Goal: Task Accomplishment & Management: Manage account settings

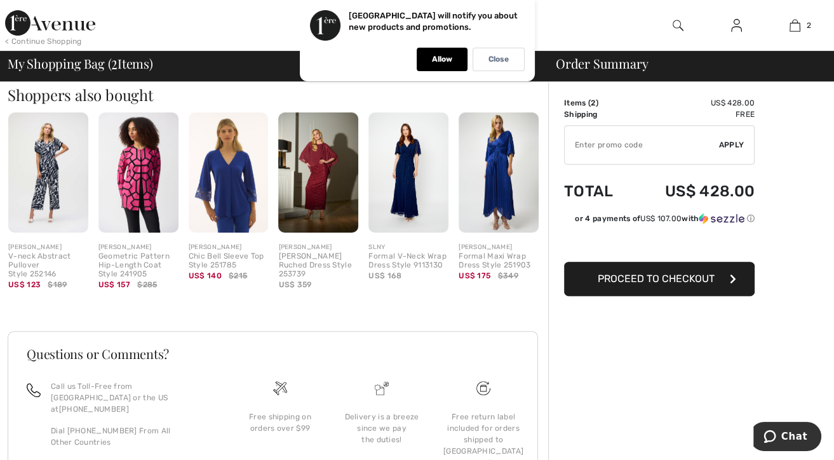
scroll to position [437, 0]
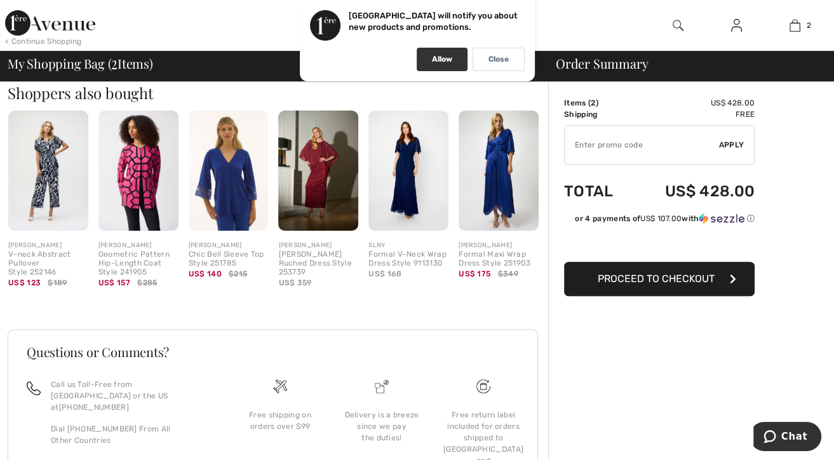
click at [438, 63] on p "Allow" at bounding box center [442, 60] width 20 height 10
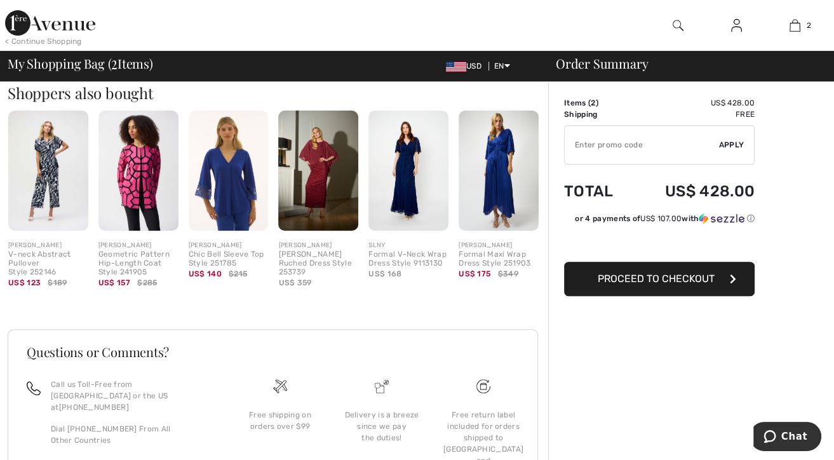
click at [737, 27] on img at bounding box center [736, 25] width 11 height 15
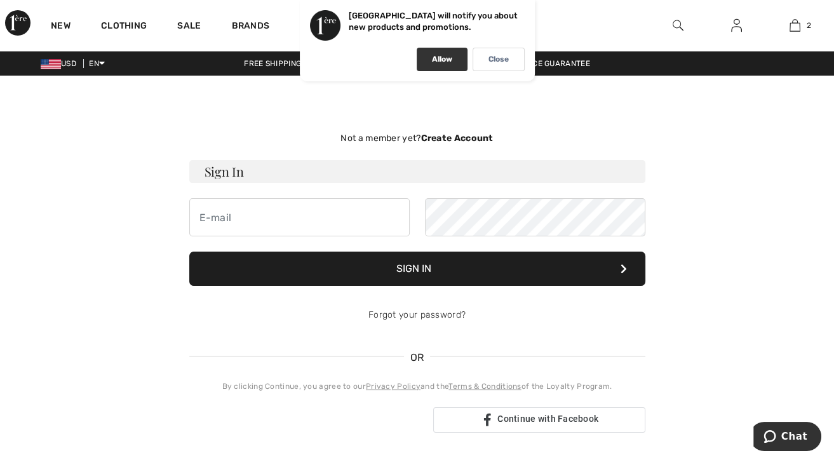
click at [437, 60] on p "Allow" at bounding box center [442, 60] width 20 height 10
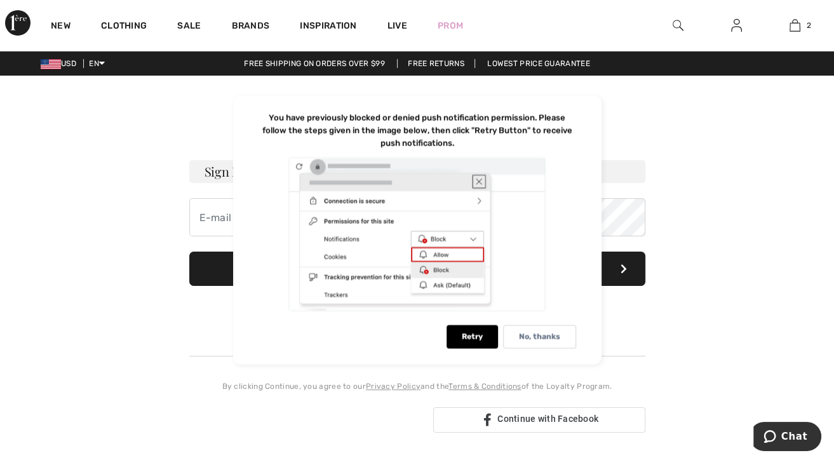
click at [755, 212] on div "Not a member yet? Create Account Sign In Sign In Forgot your password? OR" at bounding box center [417, 282] width 819 height 352
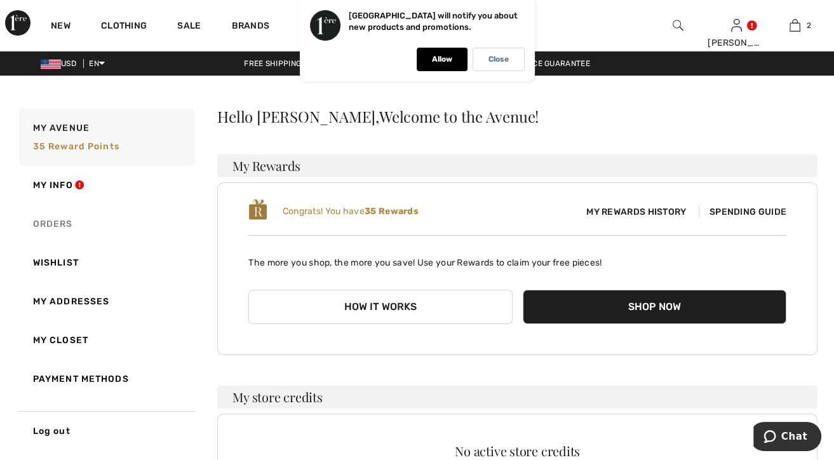
click at [77, 213] on link "Orders" at bounding box center [106, 224] width 178 height 39
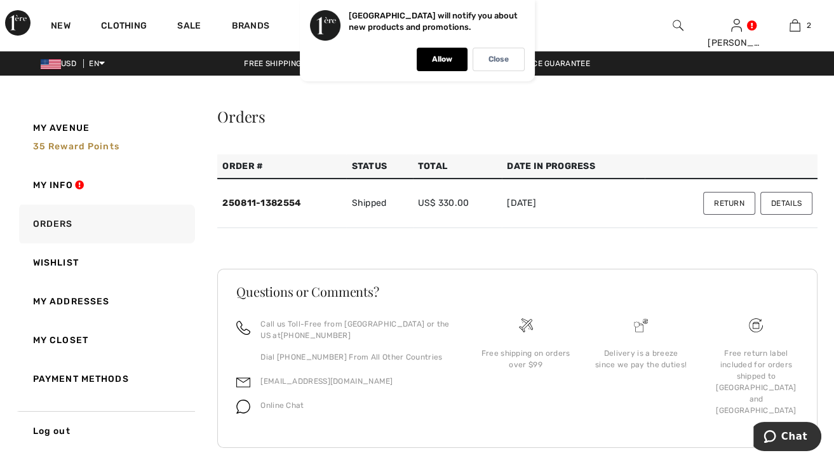
click at [744, 200] on button "Return" at bounding box center [729, 203] width 52 height 23
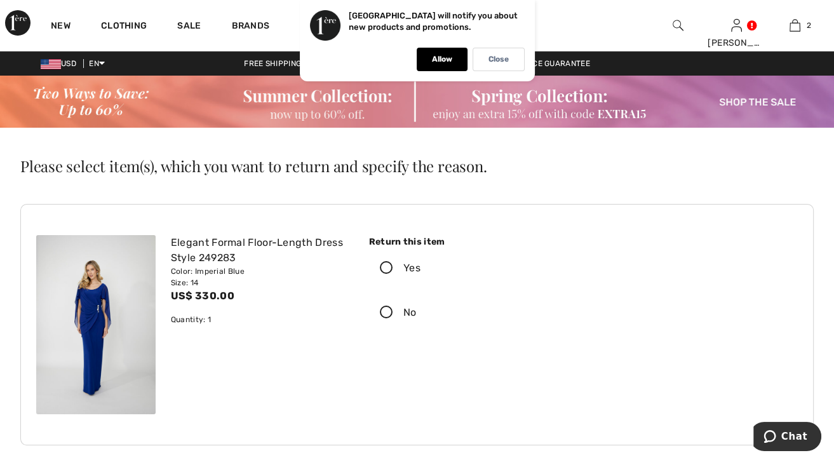
click at [582, 238] on div "Return this item Yes No Select an option Refund" at bounding box center [575, 289] width 429 height 109
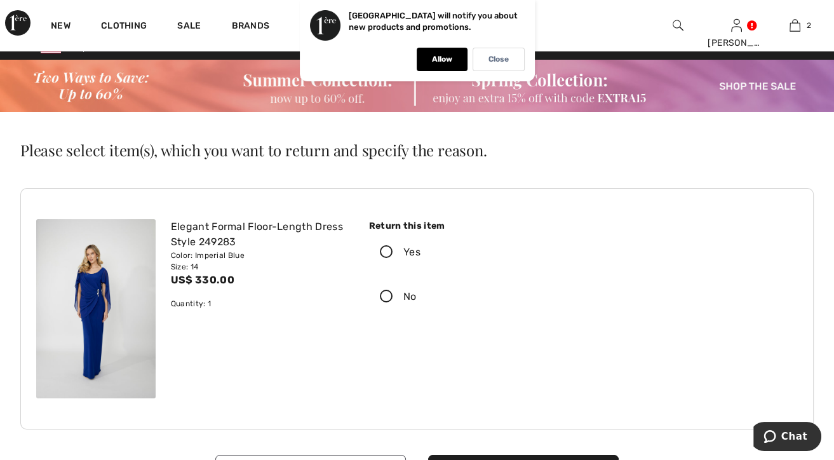
scroll to position [17, 0]
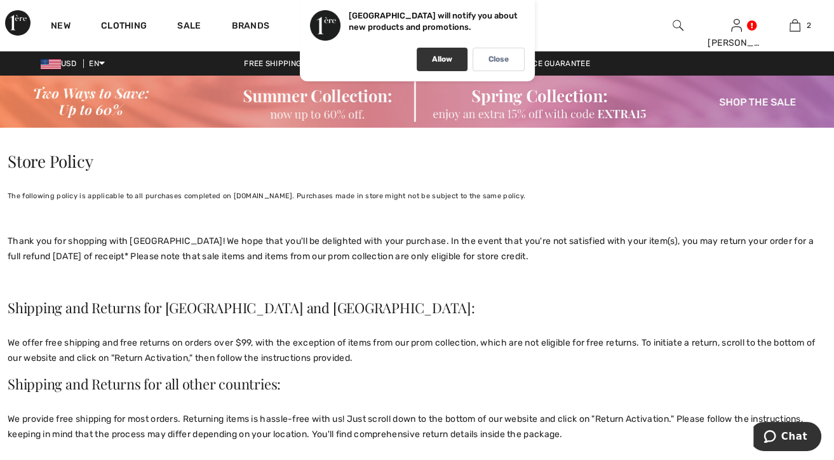
click at [441, 60] on p "Allow" at bounding box center [442, 60] width 20 height 10
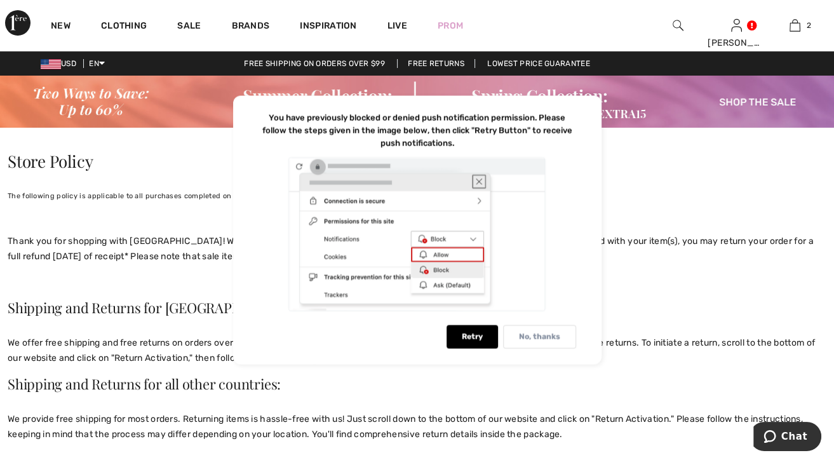
click at [540, 338] on p "No, thanks" at bounding box center [539, 337] width 41 height 10
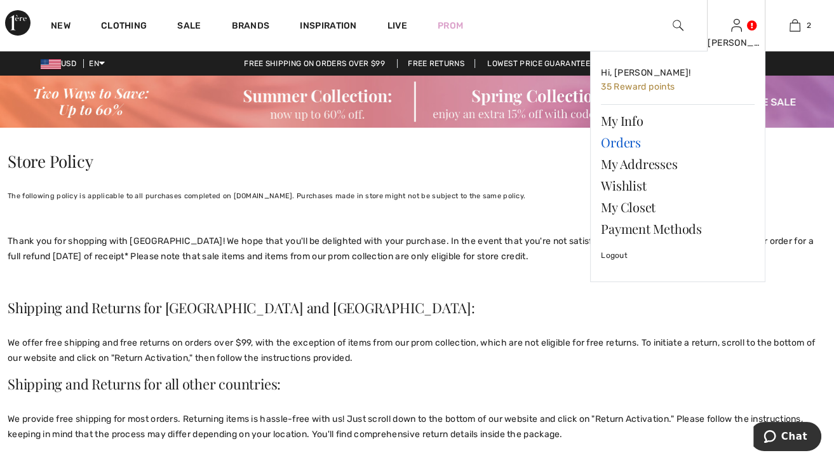
click at [640, 142] on link "Orders" at bounding box center [678, 142] width 154 height 22
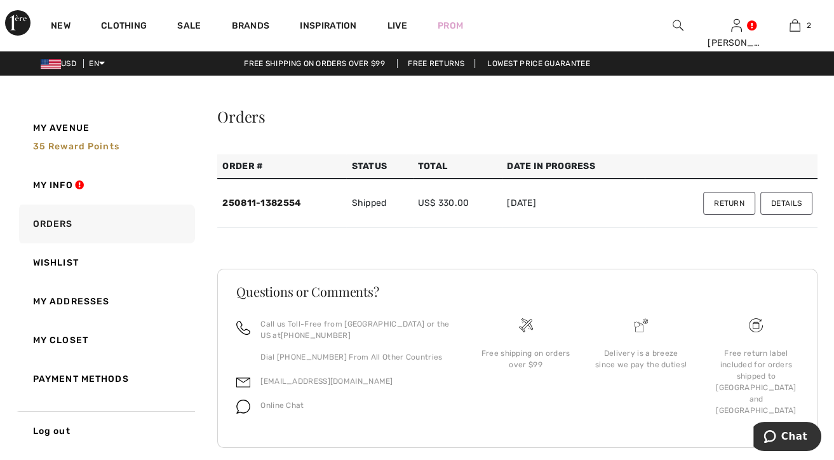
click at [724, 199] on button "Return" at bounding box center [729, 203] width 52 height 23
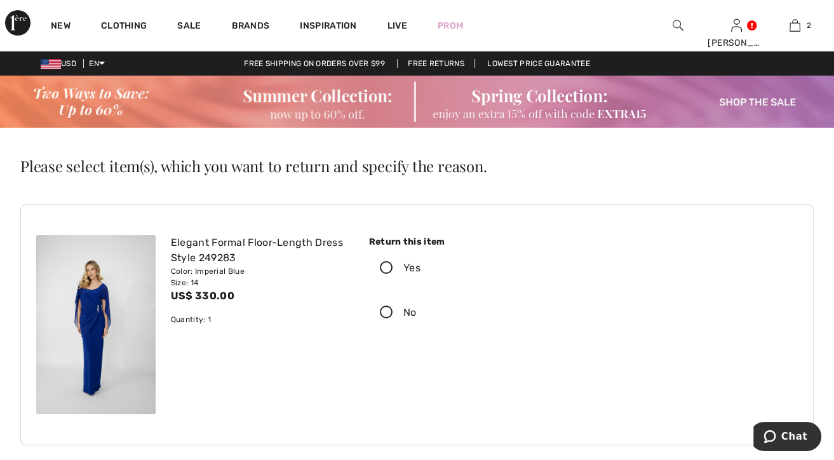
click at [385, 264] on icon at bounding box center [387, 268] width 34 height 13
click at [420, 264] on input "Yes" at bounding box center [424, 268] width 8 height 38
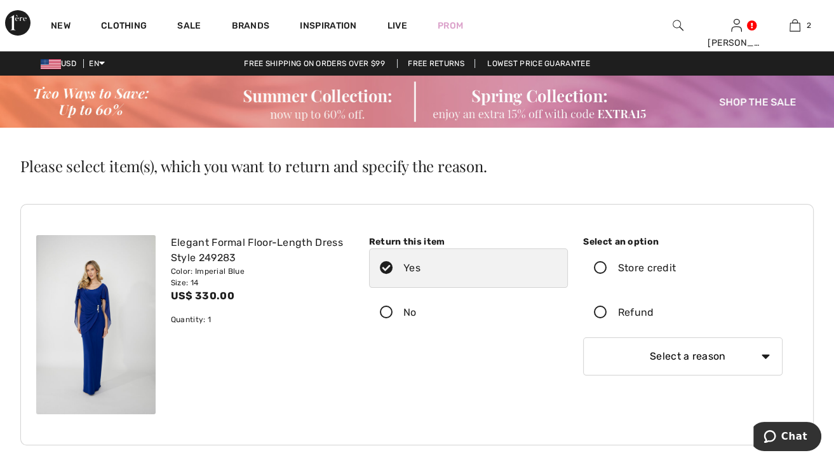
click at [603, 309] on icon at bounding box center [601, 312] width 34 height 13
click at [654, 309] on input "Refund" at bounding box center [658, 312] width 8 height 38
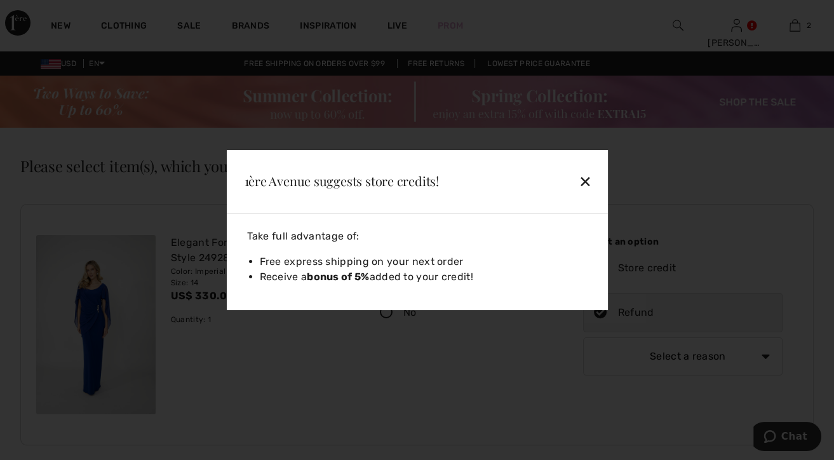
click at [585, 180] on div "✕" at bounding box center [556, 181] width 83 height 27
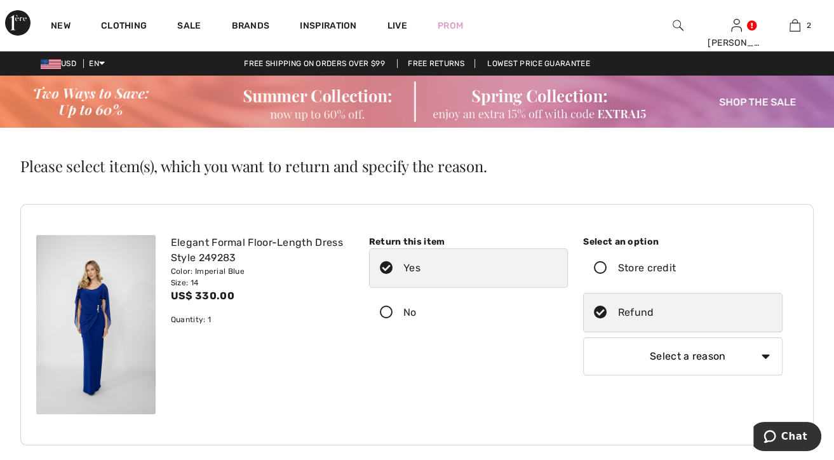
click at [762, 351] on select "Select a reason I received the wrong product or size My order arrived too late …" at bounding box center [682, 356] width 199 height 38
select select "6"
click at [583, 337] on select "Select a reason I received the wrong product or size My order arrived too late …" at bounding box center [682, 356] width 199 height 38
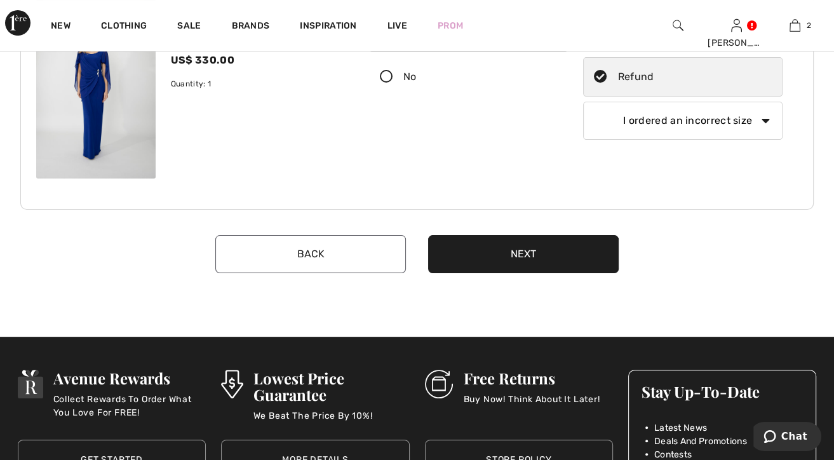
scroll to position [233, 0]
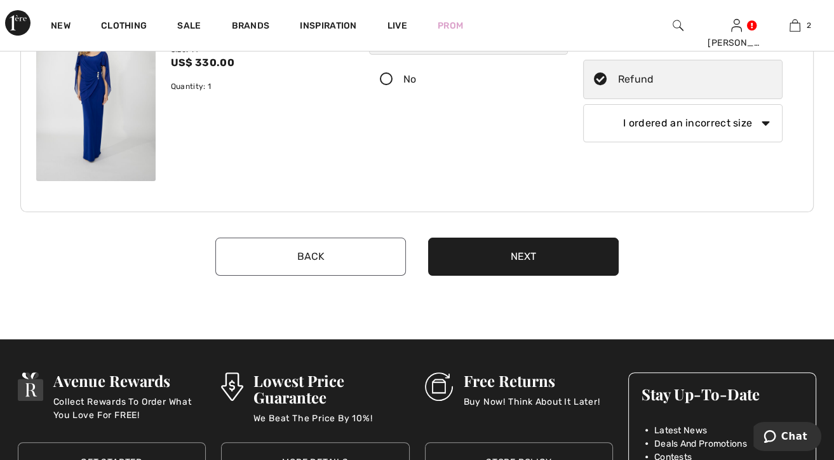
click at [511, 241] on button "Next" at bounding box center [523, 257] width 191 height 38
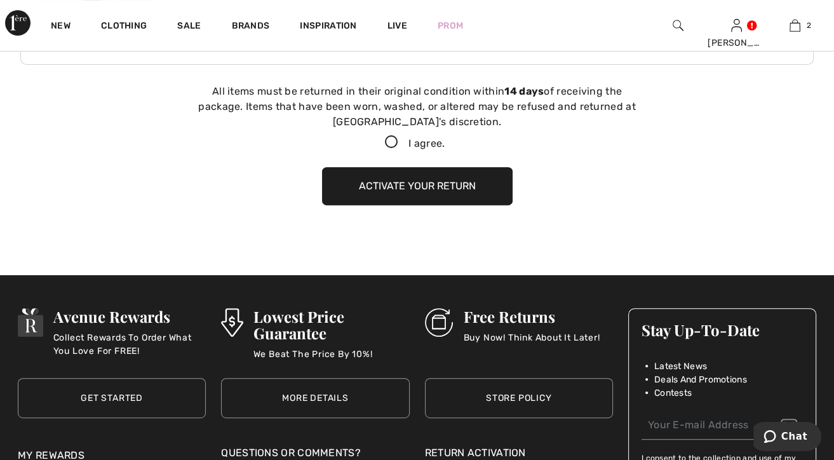
scroll to position [387, 0]
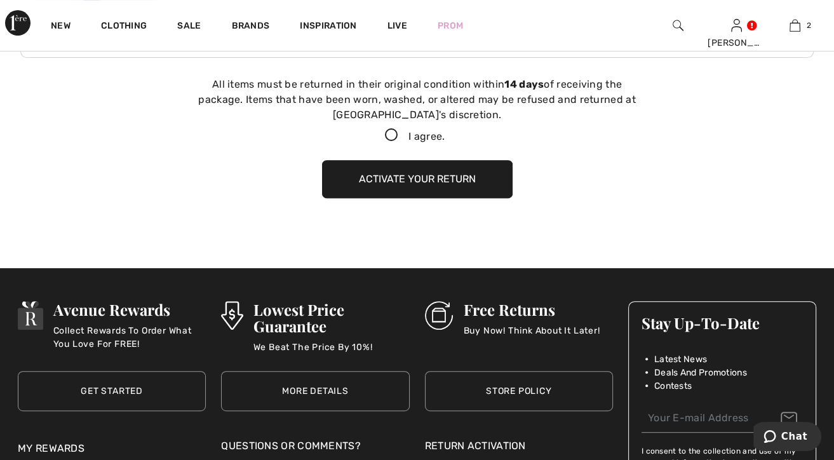
click at [392, 131] on icon at bounding box center [392, 135] width 34 height 13
click at [445, 131] on input "I agree." at bounding box center [449, 135] width 8 height 8
checkbox input "true"
click at [406, 168] on button "Activate your return" at bounding box center [417, 179] width 191 height 38
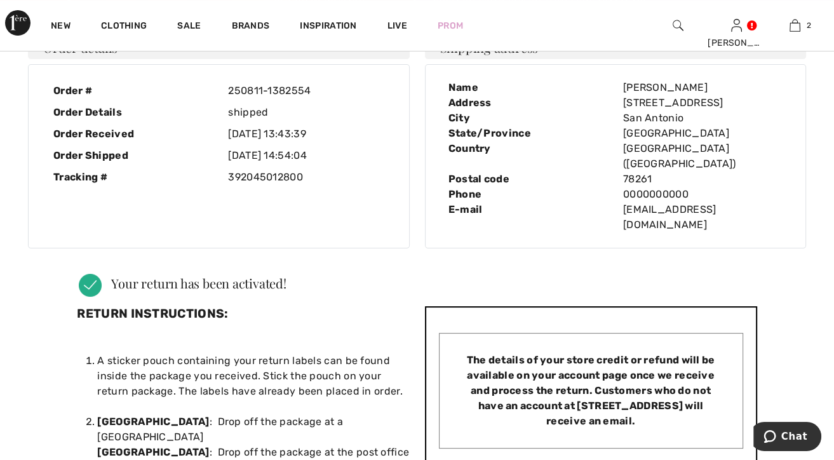
scroll to position [0, 0]
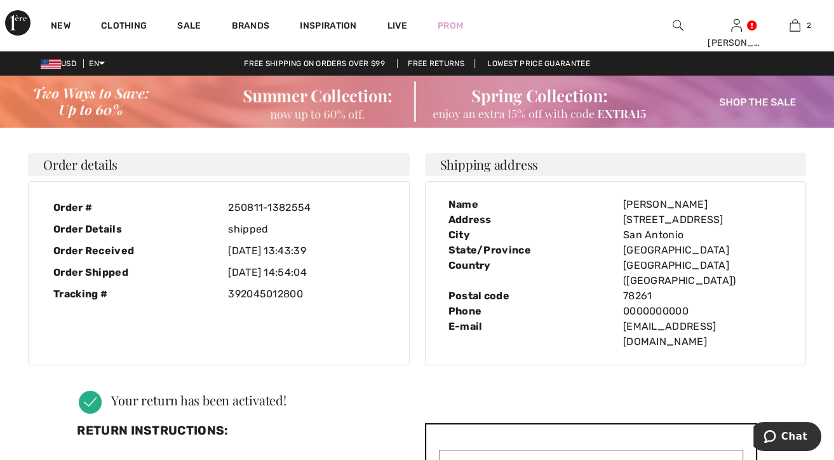
click at [775, 92] on img at bounding box center [417, 102] width 834 height 52
click at [748, 103] on img at bounding box center [417, 102] width 834 height 52
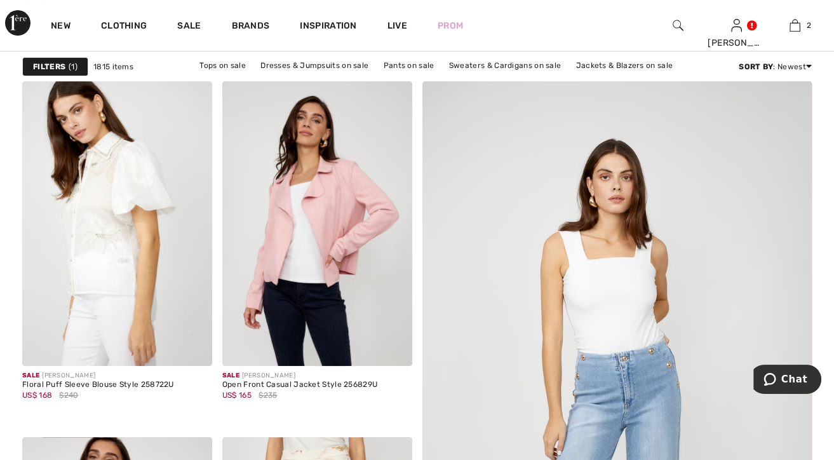
scroll to position [158, 0]
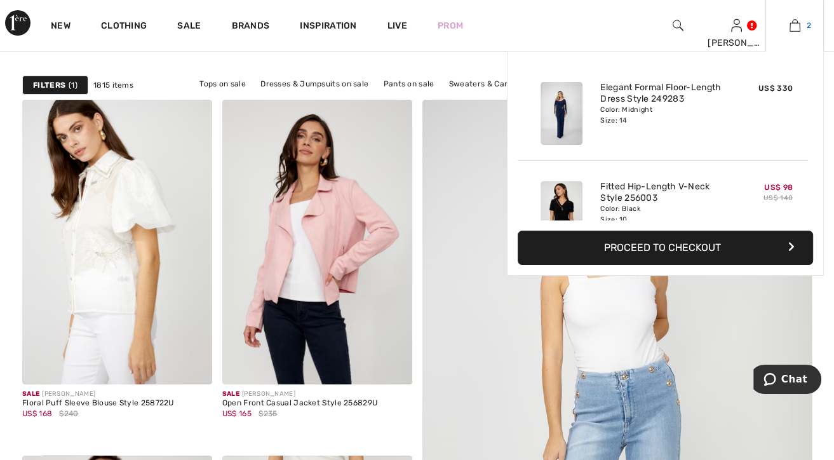
click at [797, 23] on img at bounding box center [794, 25] width 11 height 15
click at [626, 203] on link "Fitted Hip-Length V-Neck Style 256003" at bounding box center [662, 192] width 125 height 23
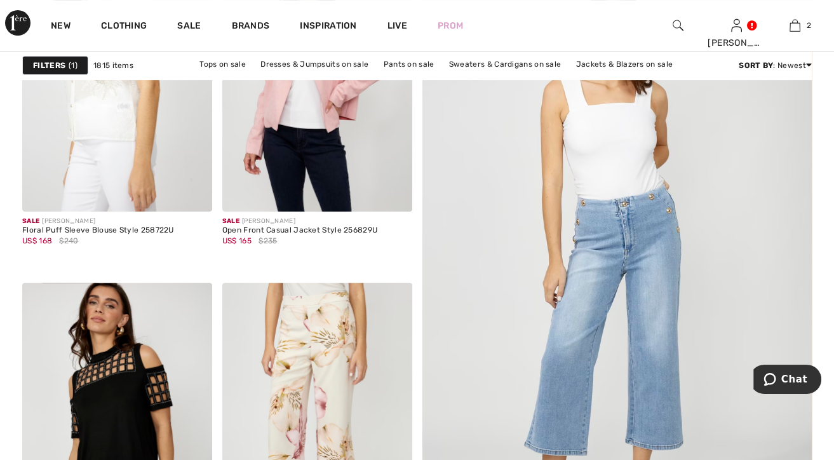
scroll to position [199, 0]
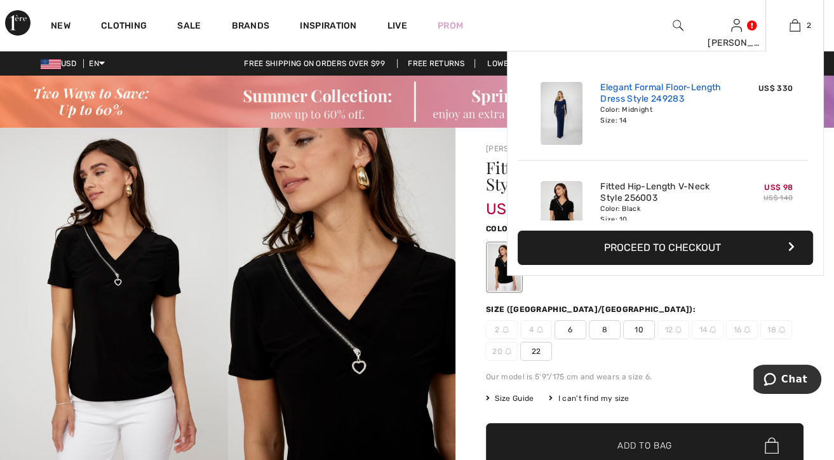
click at [645, 102] on link "Elegant Formal Floor-Length Dress Style 249283" at bounding box center [662, 93] width 125 height 23
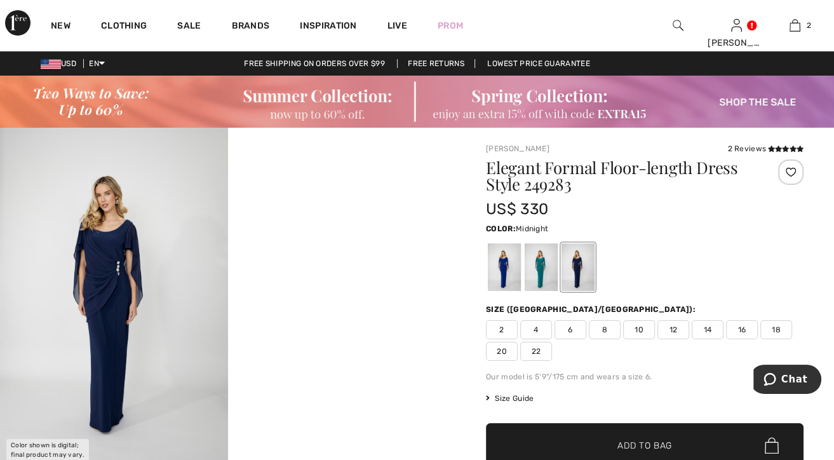
click at [768, 93] on img at bounding box center [417, 102] width 834 height 52
click at [758, 100] on img at bounding box center [417, 102] width 834 height 52
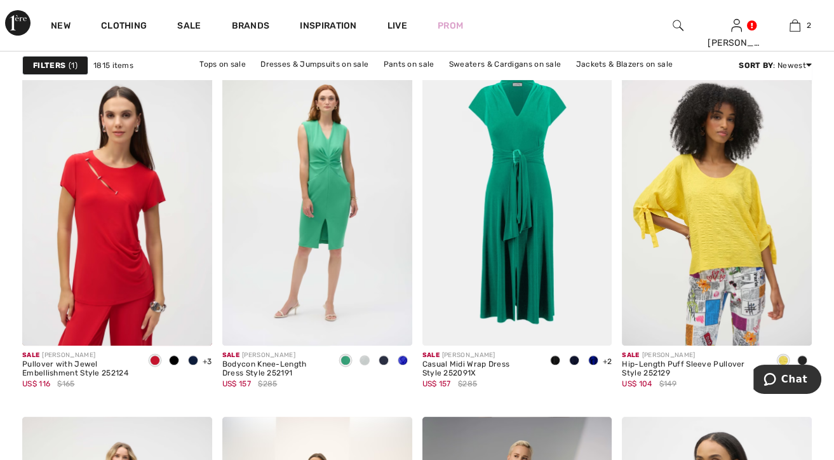
scroll to position [4547, 0]
click at [551, 253] on img at bounding box center [517, 202] width 190 height 285
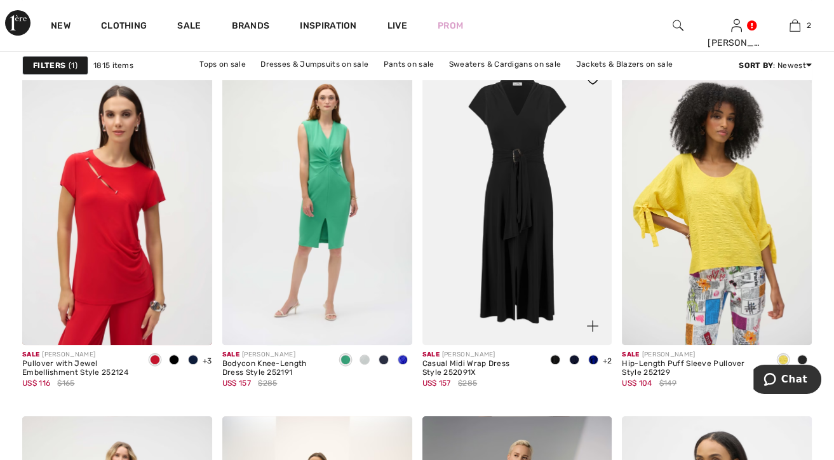
click at [596, 249] on img at bounding box center [517, 202] width 190 height 285
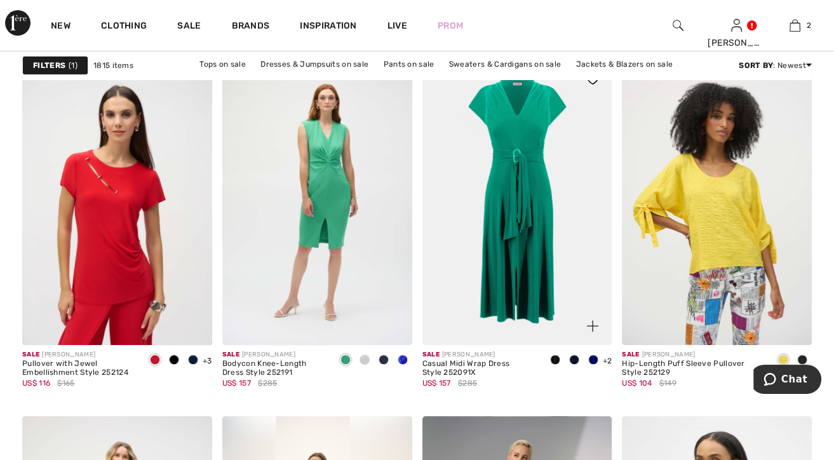
click at [569, 298] on div at bounding box center [585, 318] width 53 height 53
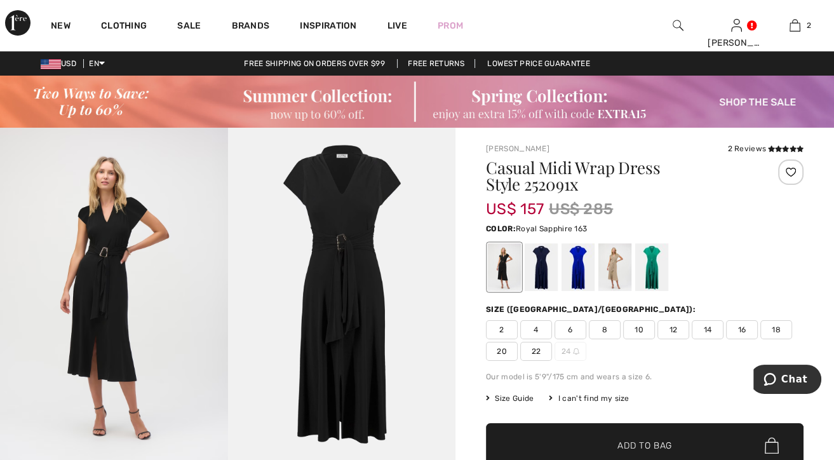
click at [584, 271] on div at bounding box center [577, 267] width 33 height 48
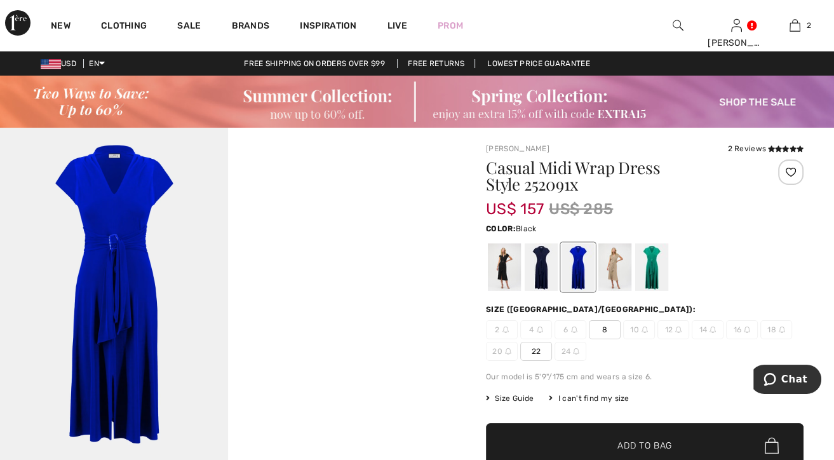
click at [504, 267] on div at bounding box center [504, 267] width 33 height 48
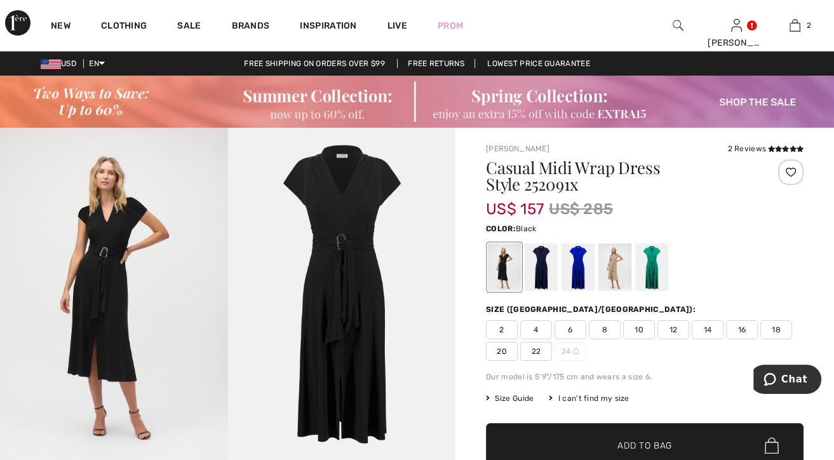
click at [145, 357] on img at bounding box center [114, 299] width 228 height 342
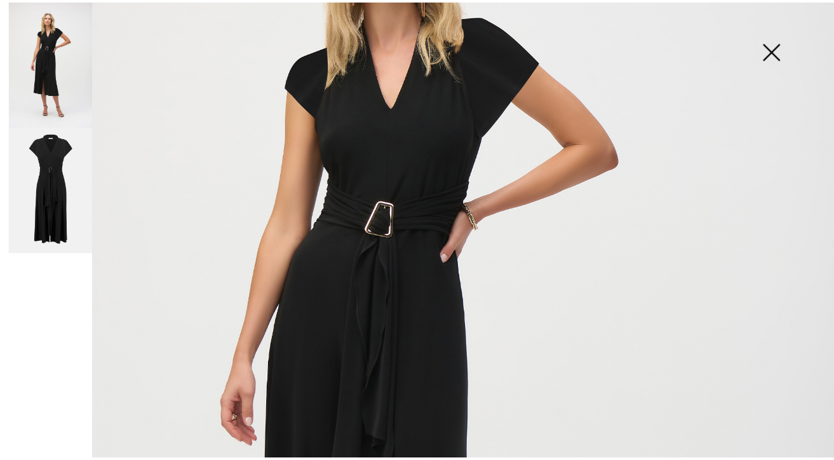
scroll to position [236, 0]
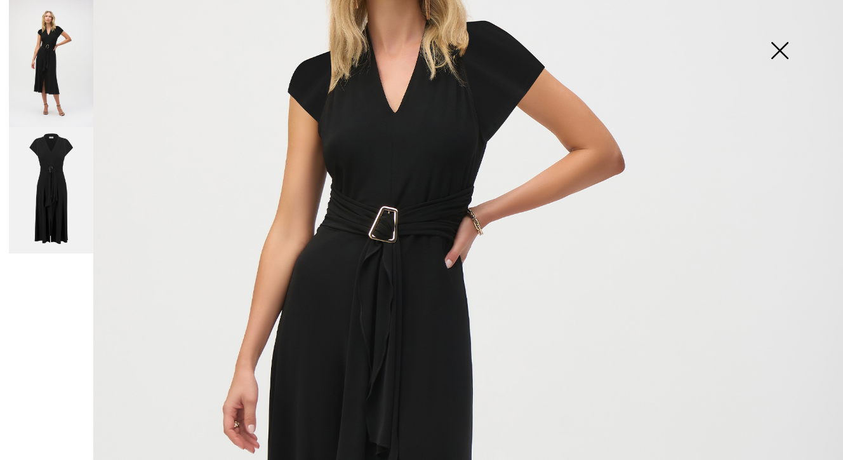
click at [781, 52] on img at bounding box center [780, 51] width 64 height 65
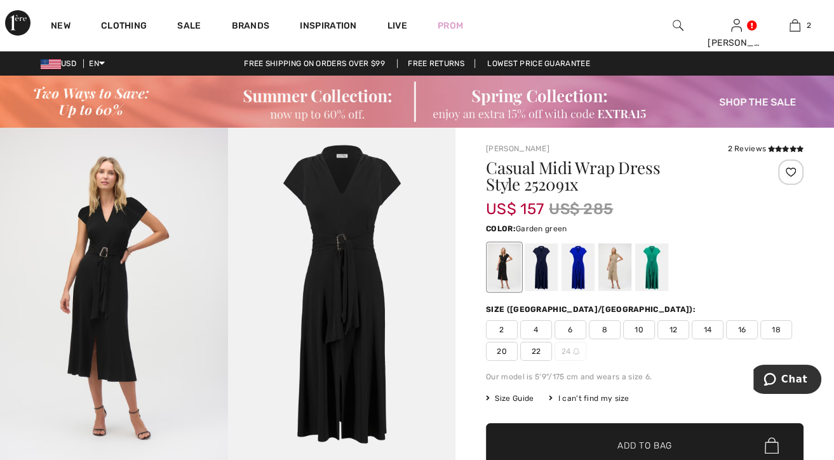
click at [649, 269] on div at bounding box center [651, 267] width 33 height 48
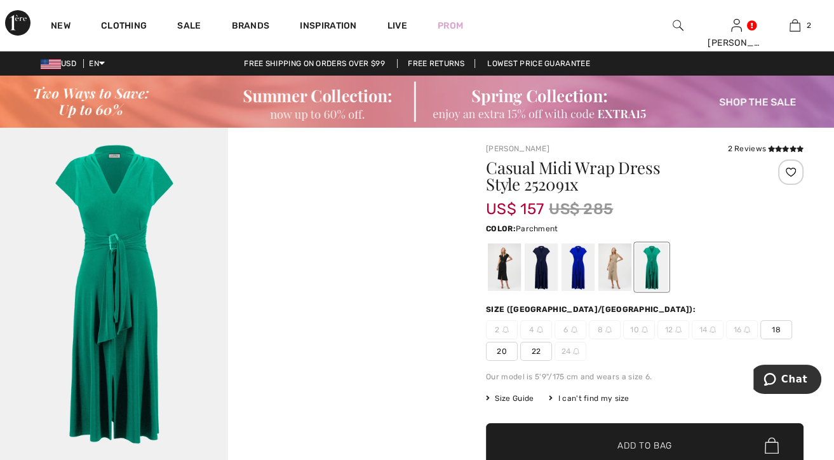
click at [618, 276] on div at bounding box center [614, 267] width 33 height 48
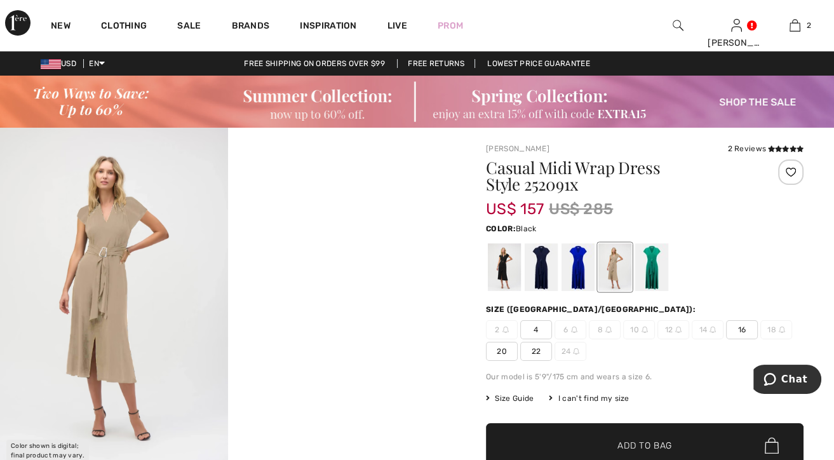
click at [513, 270] on div at bounding box center [504, 267] width 33 height 48
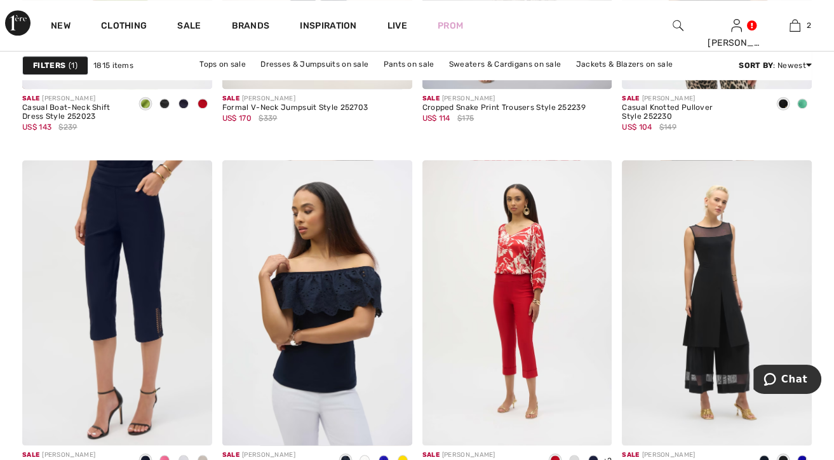
scroll to position [5237, 0]
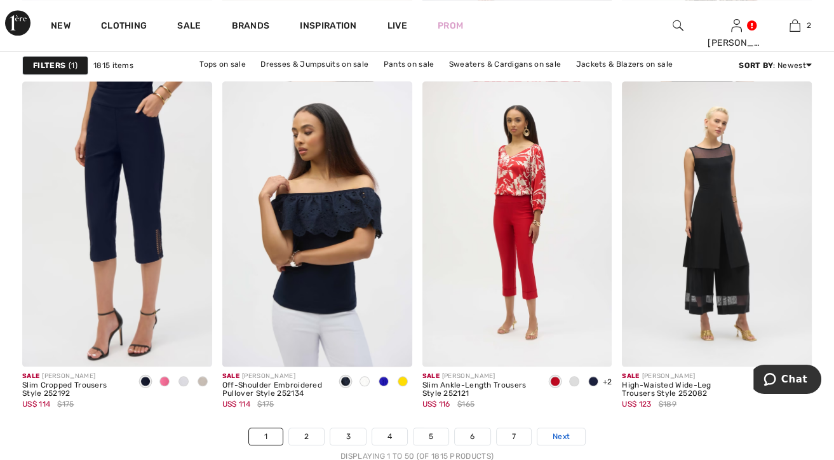
click at [568, 431] on span "Next" at bounding box center [561, 436] width 17 height 11
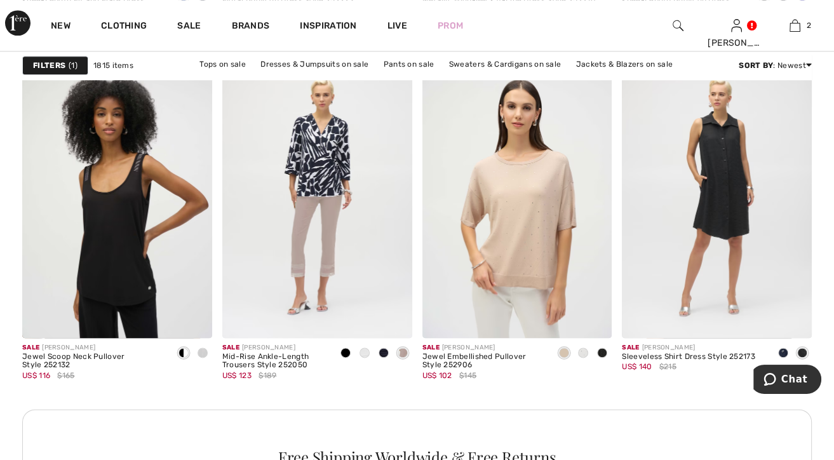
scroll to position [1279, 0]
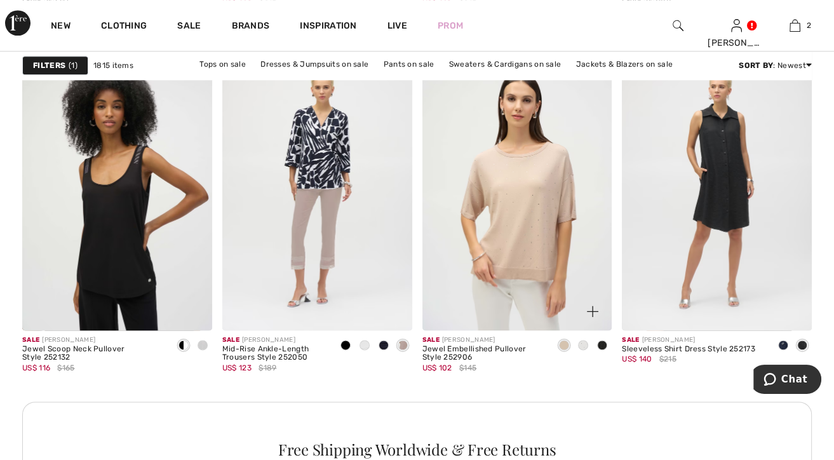
click at [583, 343] on span at bounding box center [583, 345] width 10 height 10
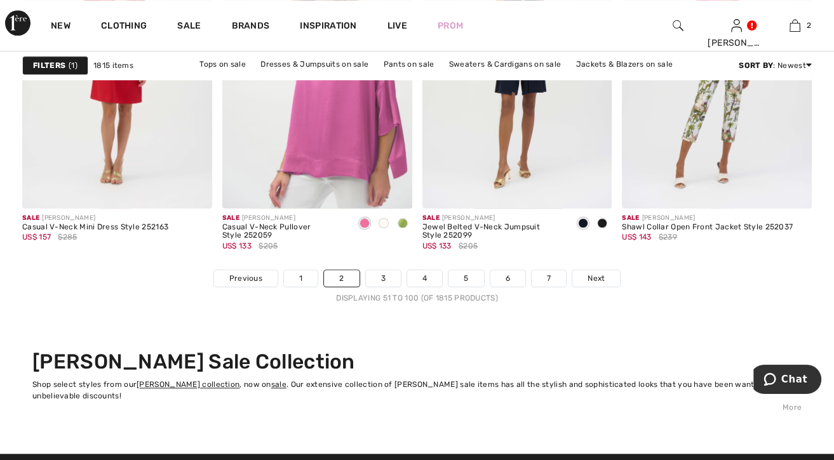
scroll to position [5496, 0]
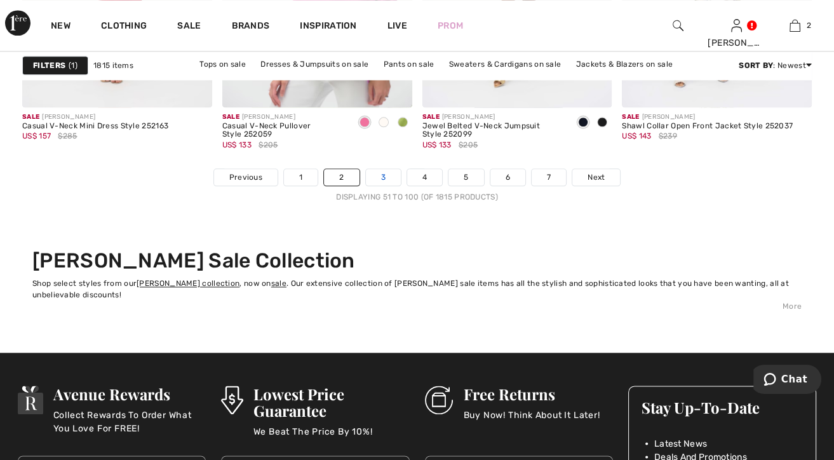
click at [386, 172] on link "3" at bounding box center [383, 177] width 35 height 17
